Goal: Task Accomplishment & Management: Use online tool/utility

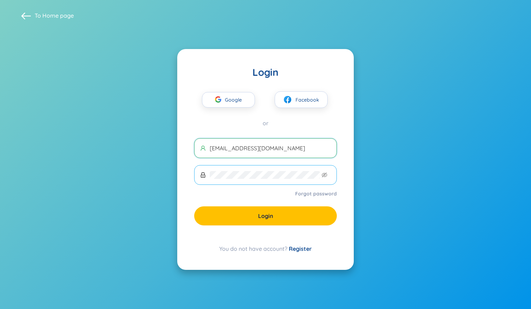
type input "dolenen4126@gmail.com"
click at [242, 178] on span at bounding box center [265, 175] width 143 height 20
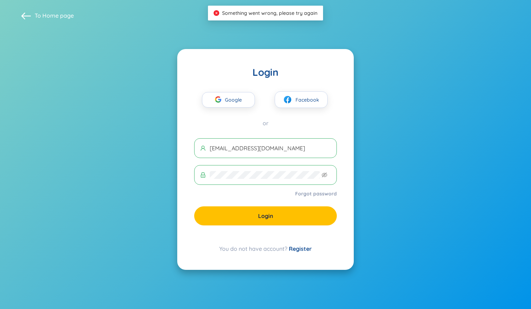
click at [26, 14] on span at bounding box center [26, 16] width 10 height 10
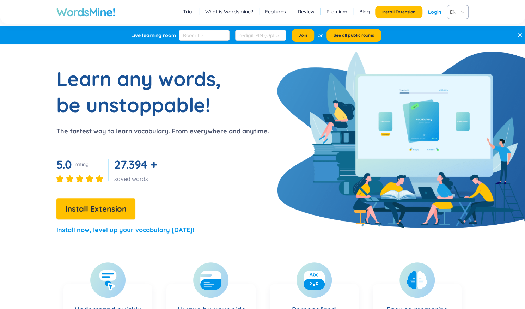
click at [318, 106] on section "Learn any words, be unstoppable! The fastest way to learn vocabulary. From ever…" at bounding box center [262, 154] width 525 height 176
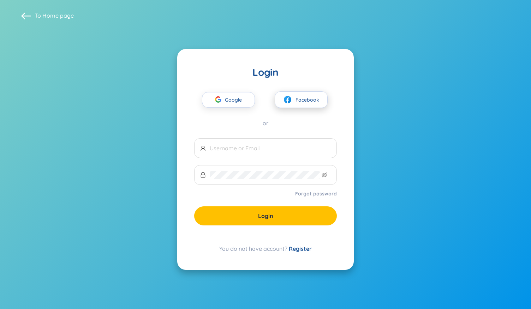
click at [300, 103] on span "Facebook" at bounding box center [307, 100] width 24 height 8
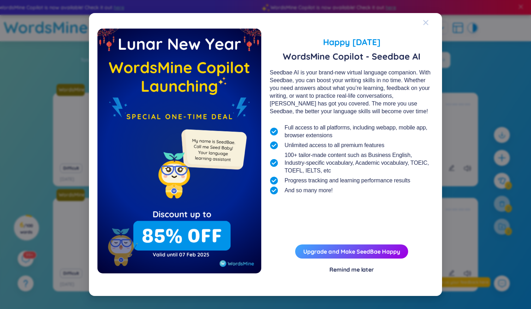
click at [424, 23] on icon "Close" at bounding box center [425, 22] width 5 height 5
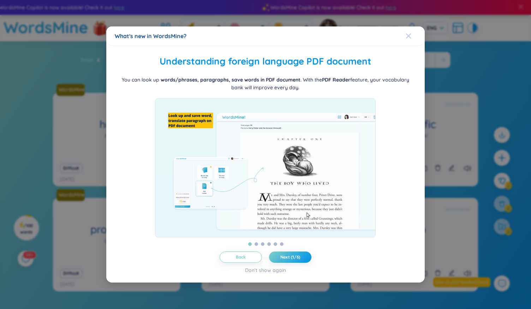
click at [410, 33] on icon "Close" at bounding box center [408, 36] width 6 height 6
